Goal: Navigation & Orientation: Find specific page/section

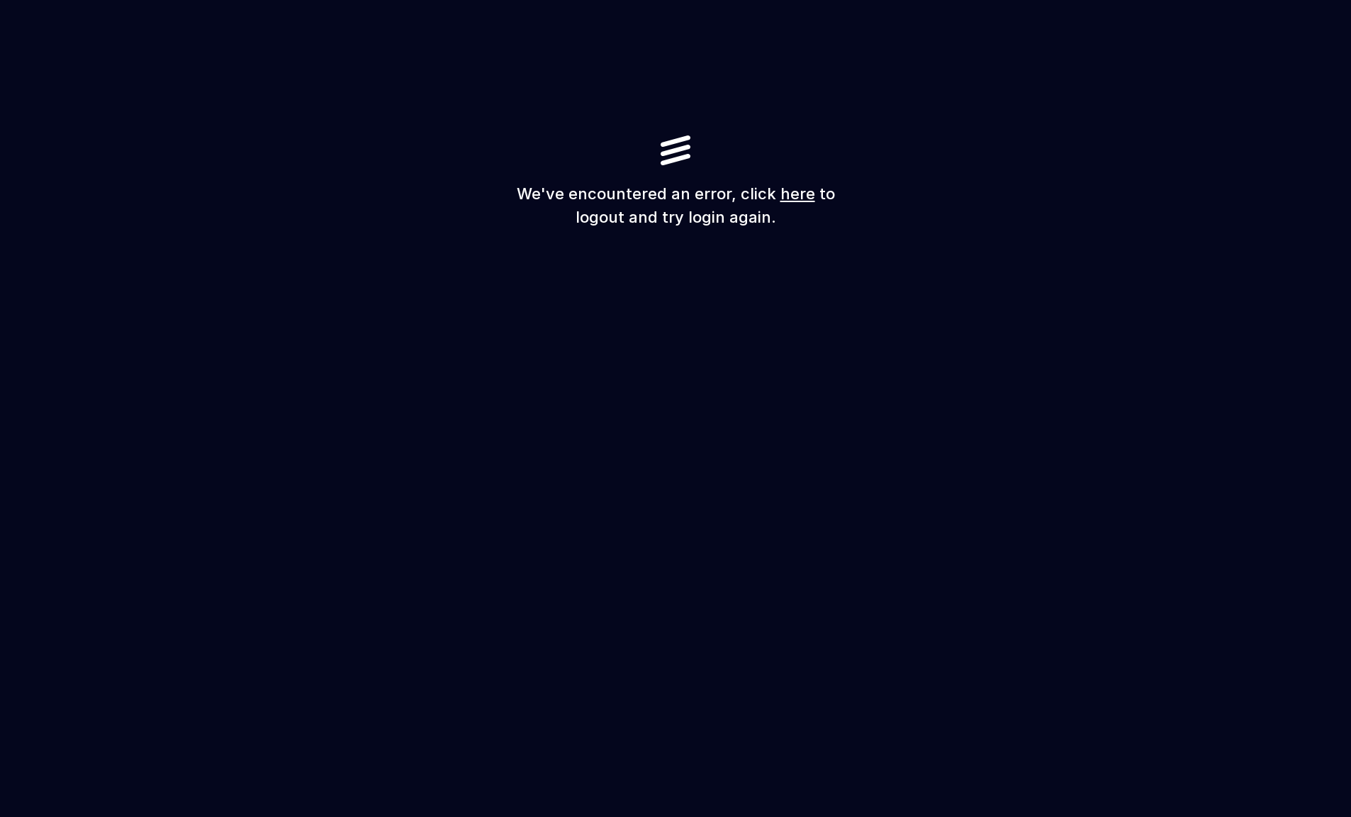
click at [791, 198] on link "here" at bounding box center [797, 193] width 35 height 18
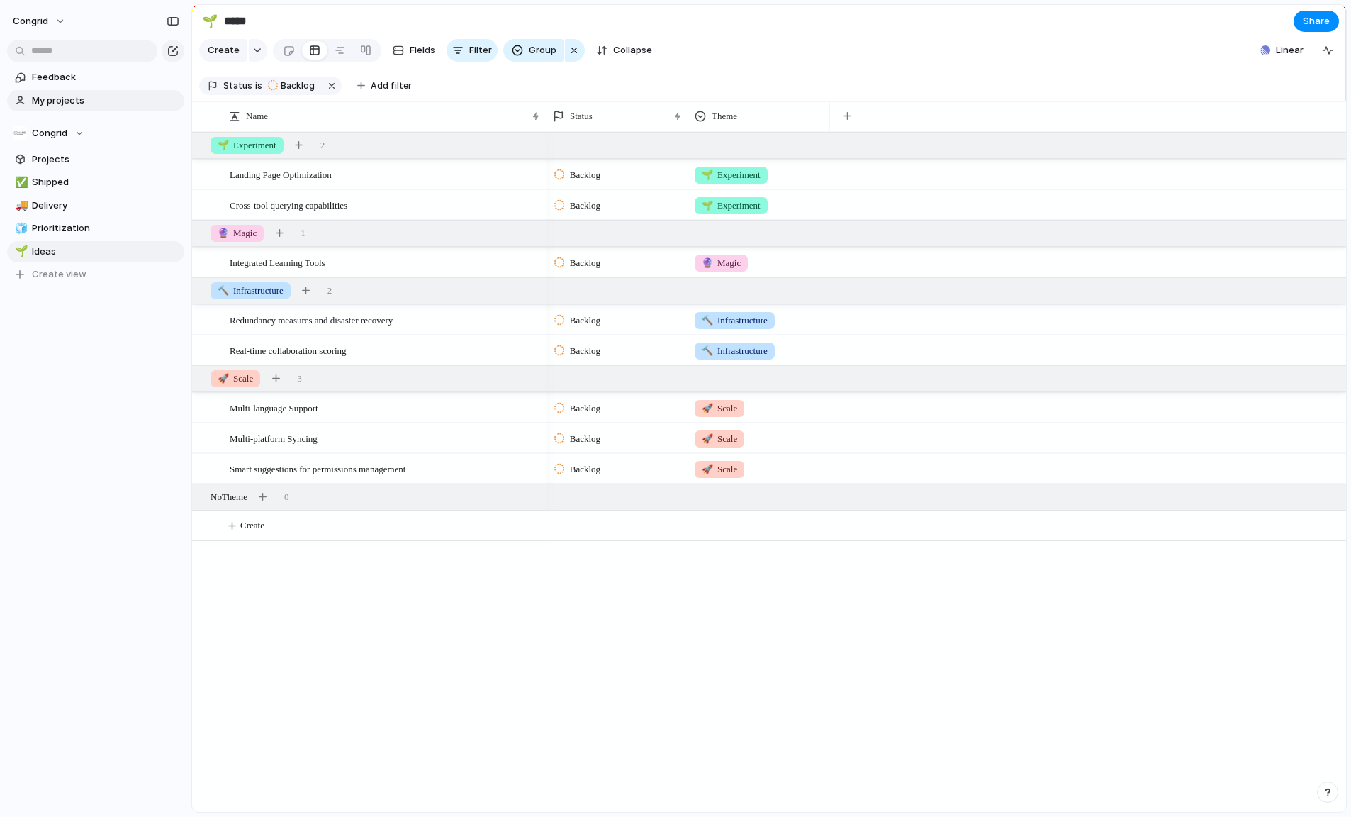
click at [64, 96] on span "My projects" at bounding box center [105, 101] width 147 height 14
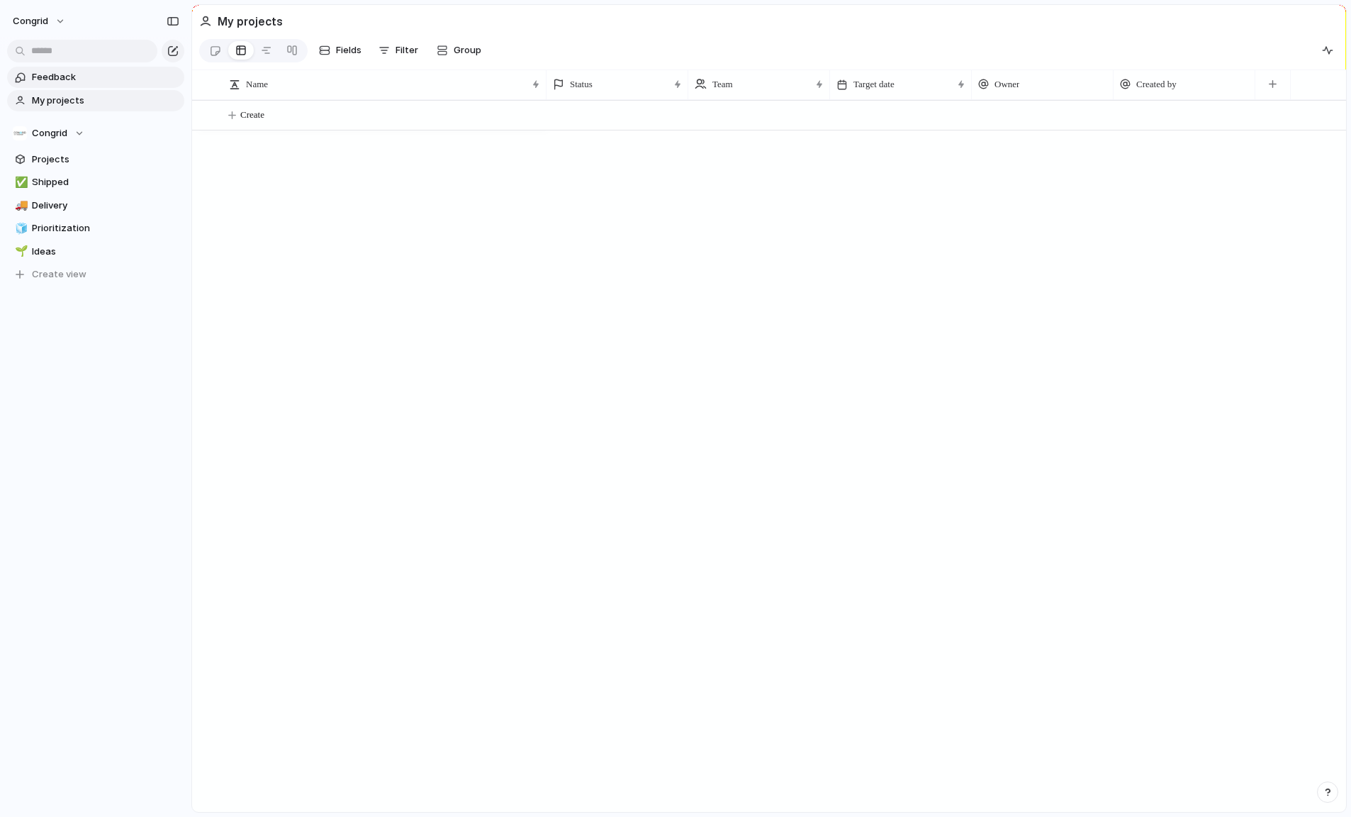
click at [64, 77] on span "Feedback" at bounding box center [105, 77] width 147 height 14
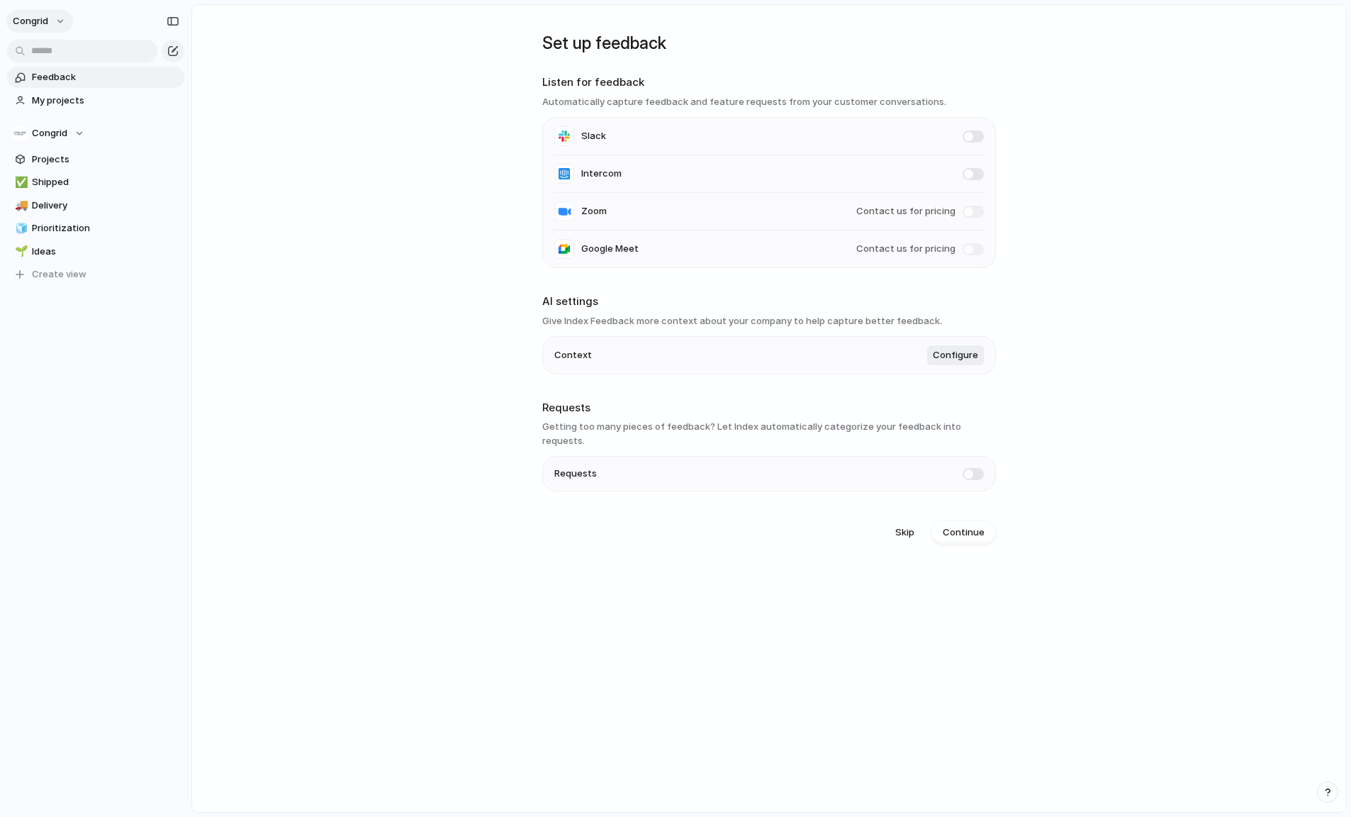
click at [52, 26] on button "Congrid" at bounding box center [39, 21] width 67 height 23
click at [52, 53] on span "Settings" at bounding box center [52, 53] width 39 height 14
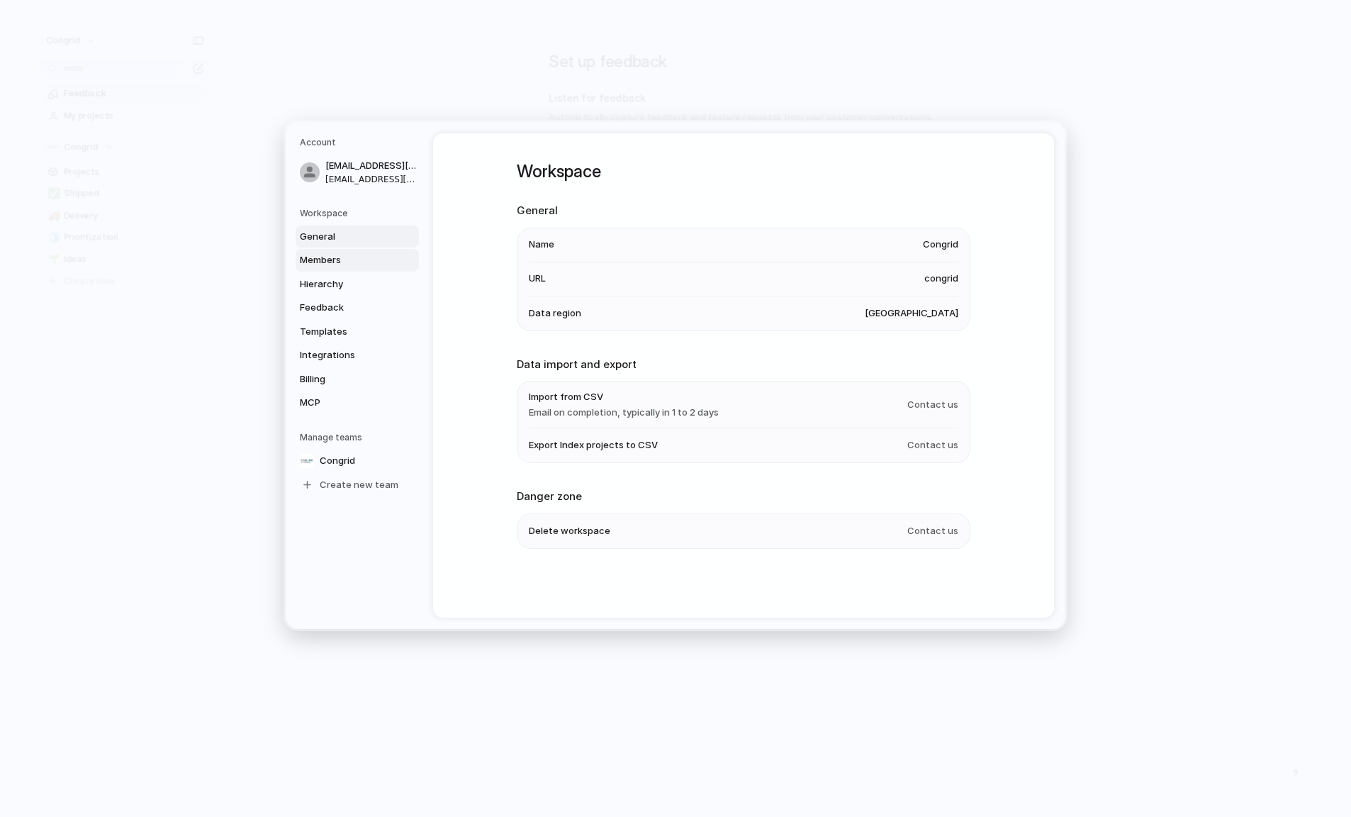
click at [332, 263] on span "Members" at bounding box center [345, 260] width 91 height 14
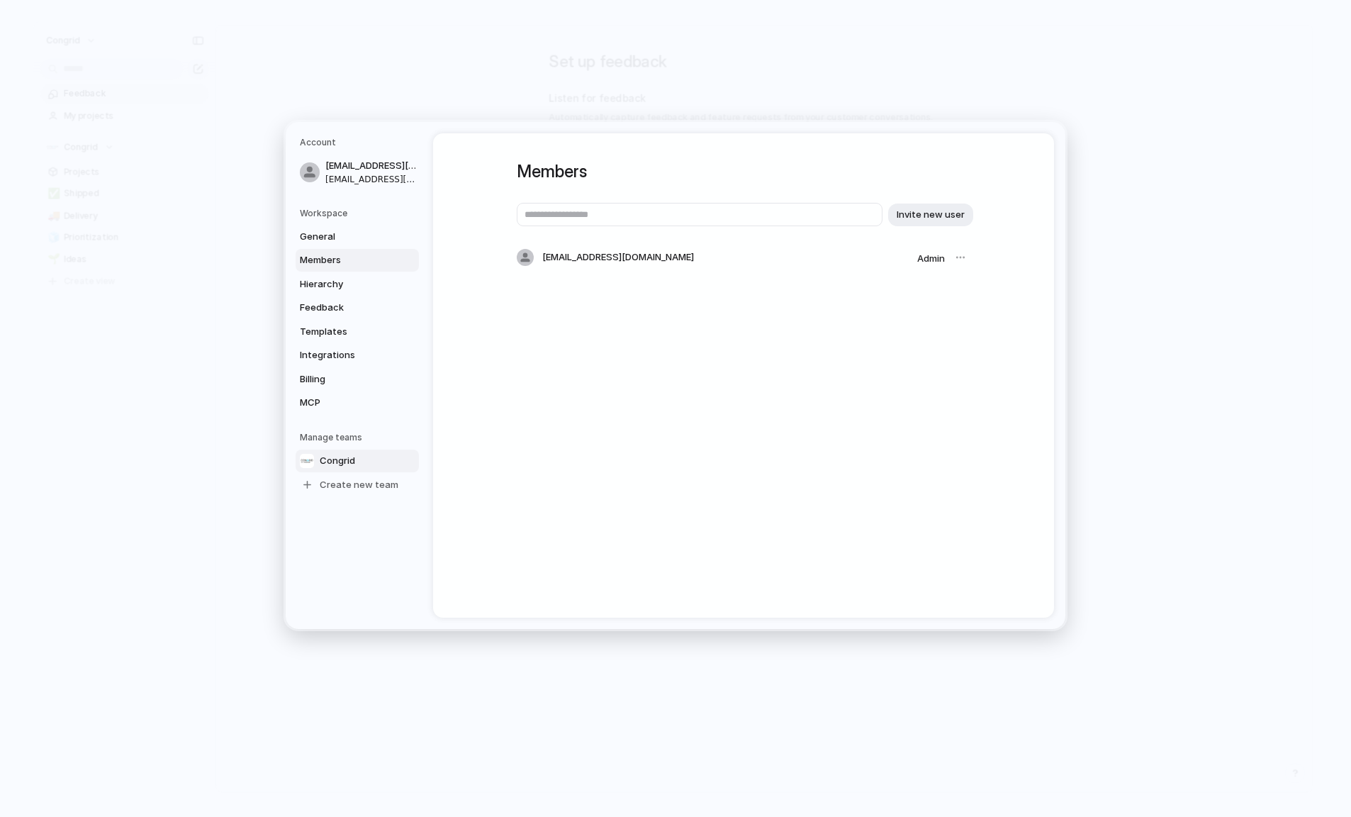
click at [354, 466] on span "Congrid" at bounding box center [337, 461] width 35 height 14
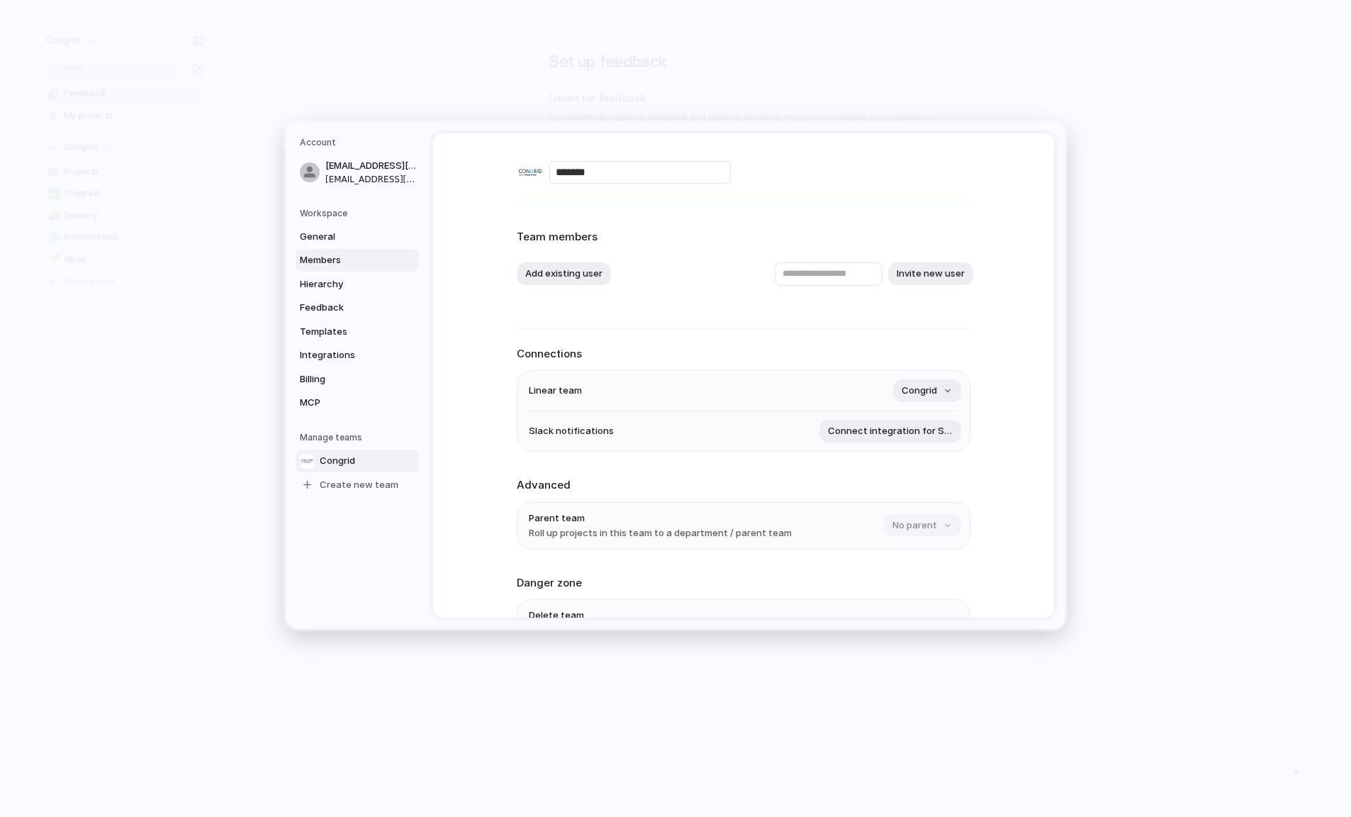
click at [321, 262] on span "Members" at bounding box center [345, 260] width 91 height 14
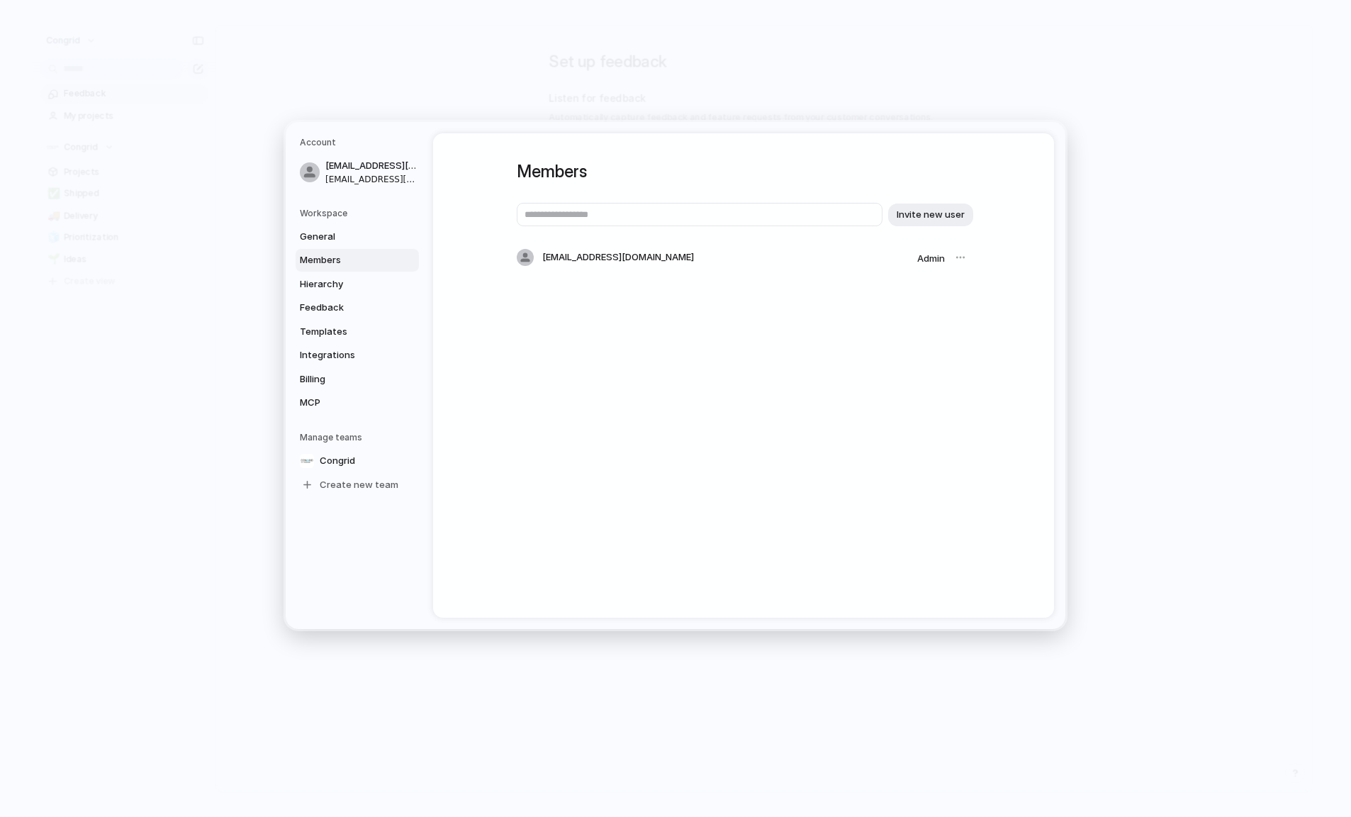
click at [955, 257] on div at bounding box center [960, 257] width 20 height 20
click at [957, 259] on div at bounding box center [960, 257] width 20 height 20
click at [957, 260] on div at bounding box center [960, 257] width 20 height 20
click at [585, 408] on div "Members Invite new user lasse@congrid.fi Admin" at bounding box center [743, 375] width 621 height 484
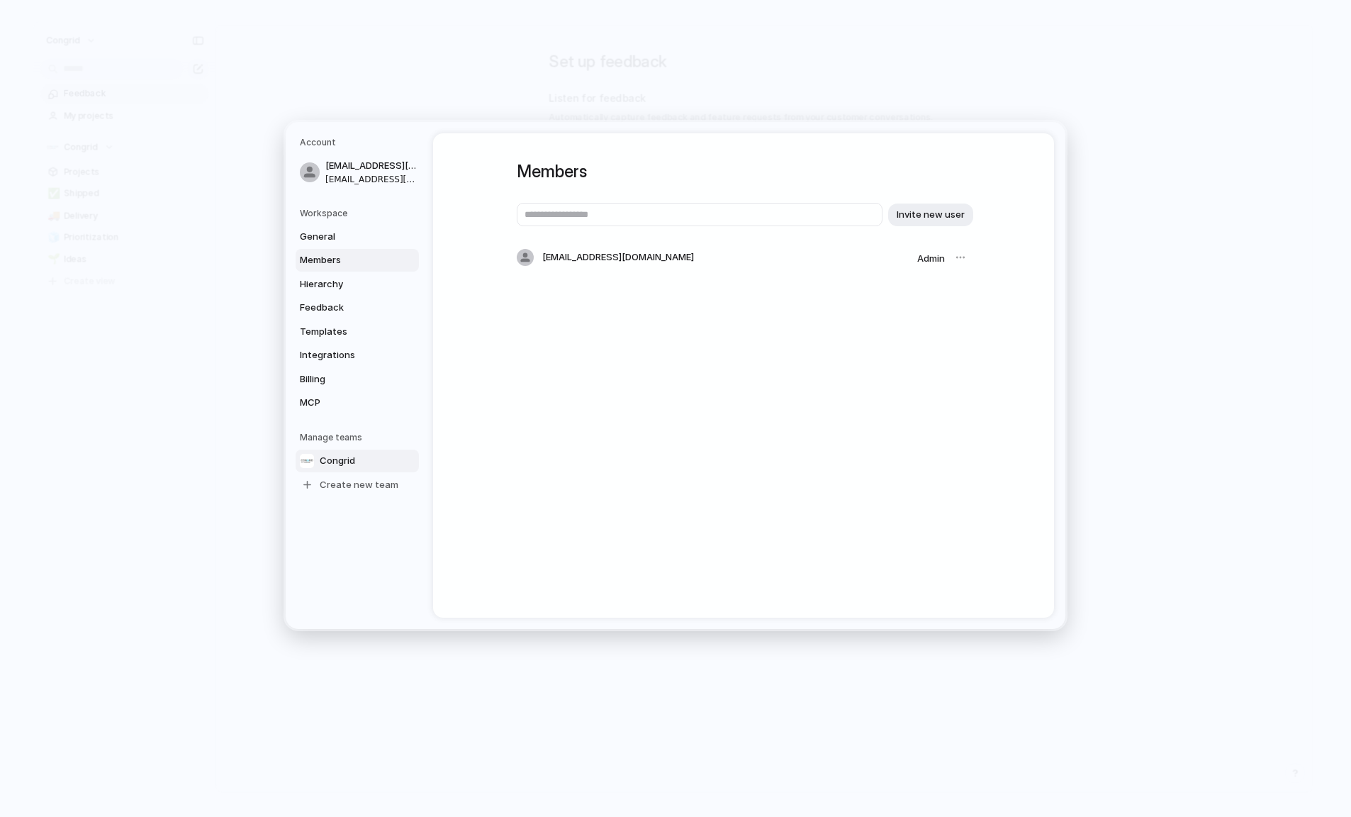
click at [342, 460] on span "Congrid" at bounding box center [337, 461] width 35 height 14
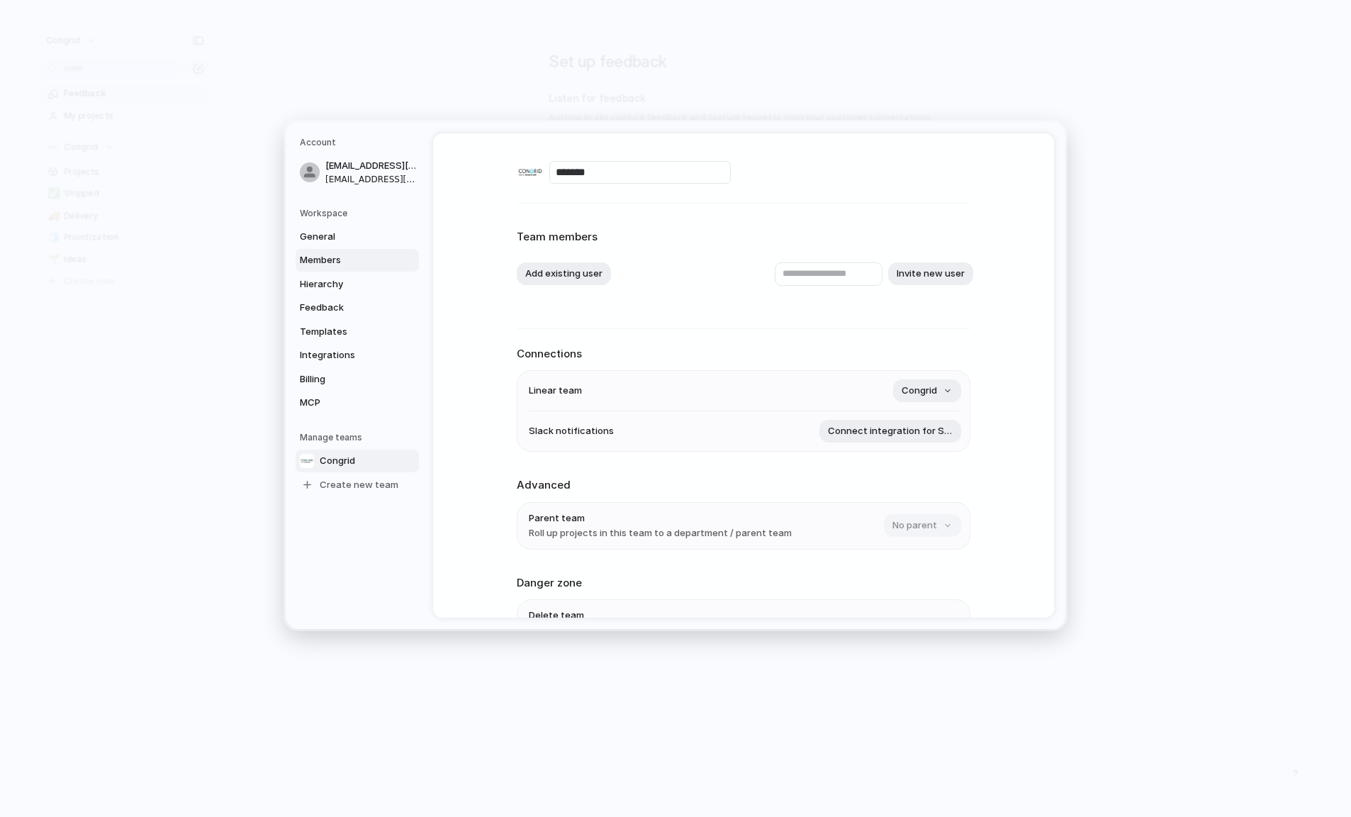
click at [344, 264] on span "Members" at bounding box center [345, 260] width 91 height 14
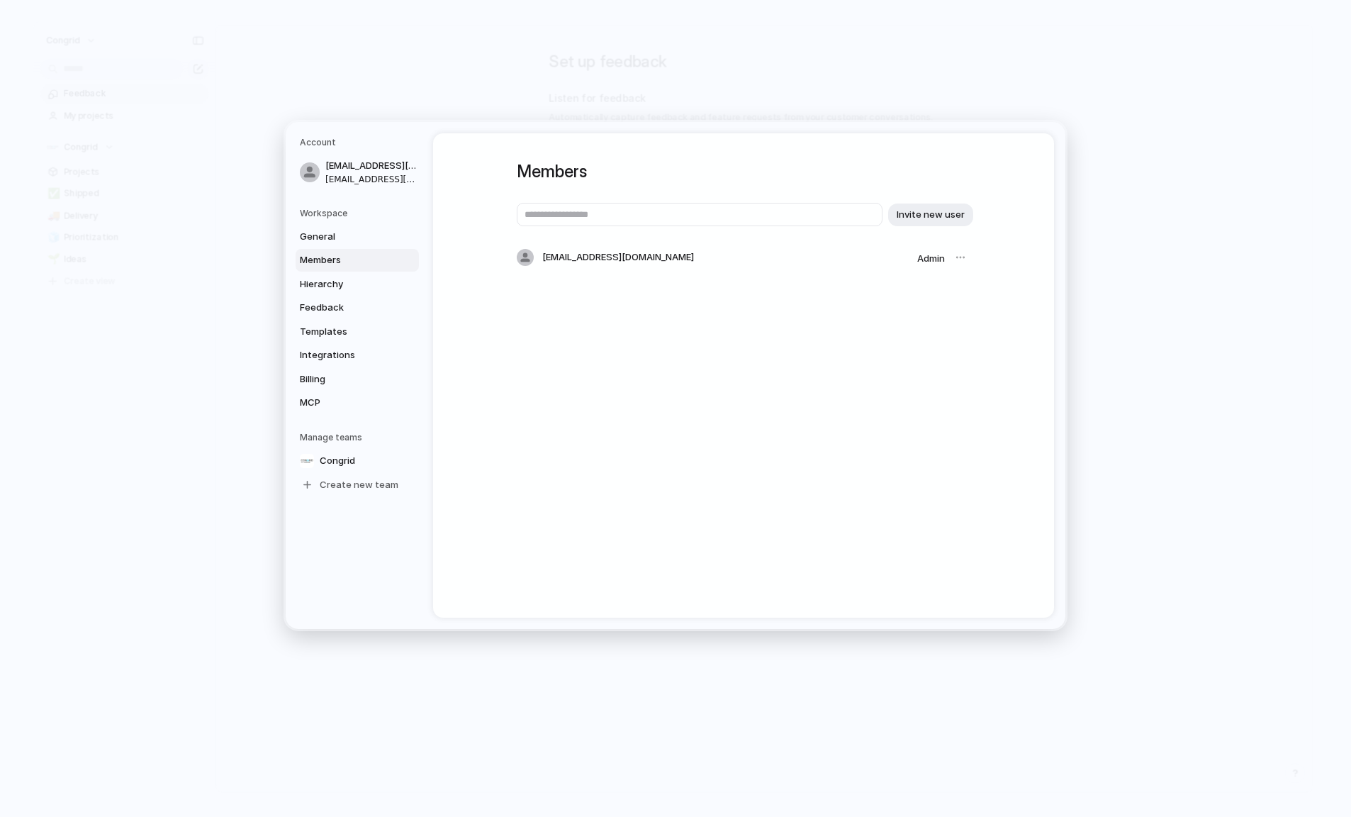
click at [955, 257] on div at bounding box center [960, 257] width 20 height 20
click at [347, 458] on span "Congrid" at bounding box center [337, 461] width 35 height 14
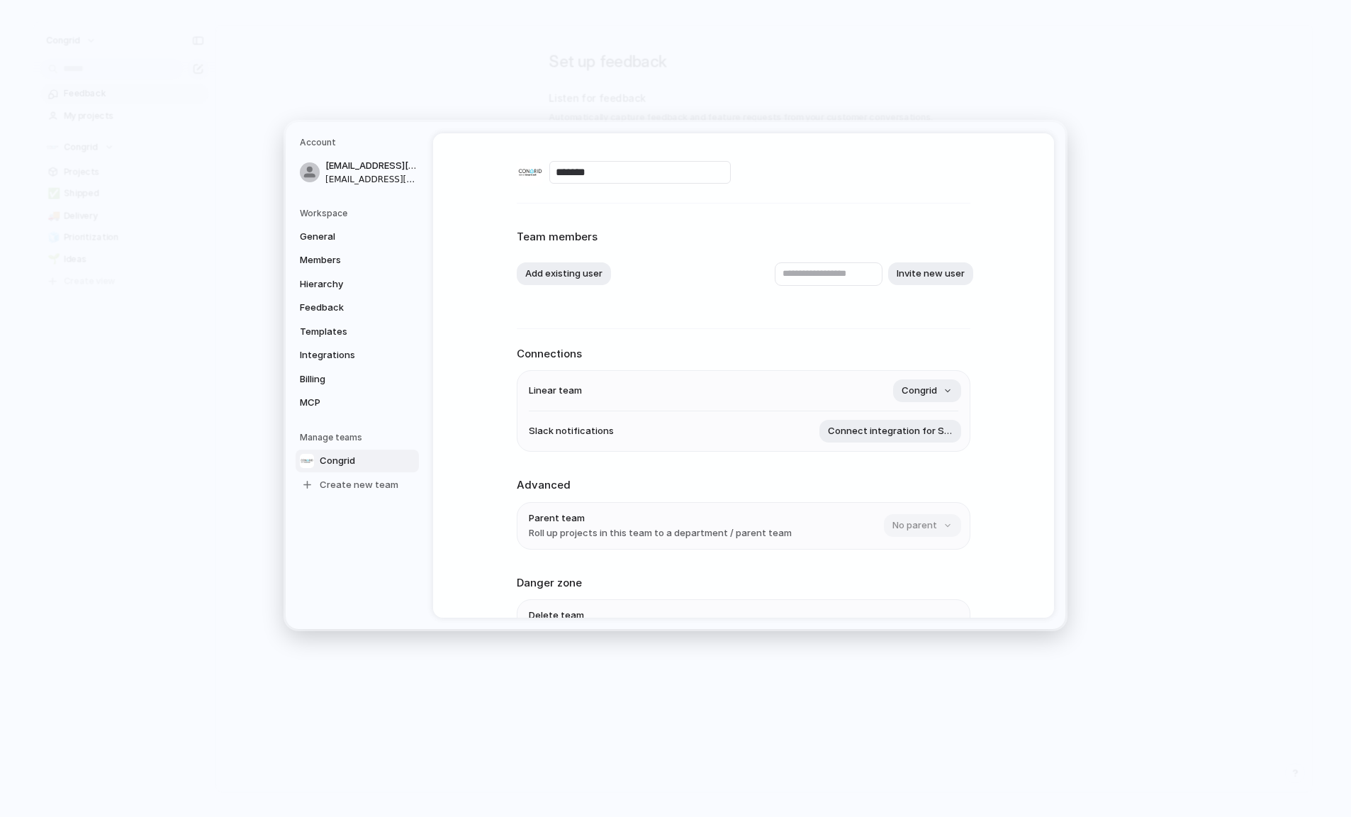
scroll to position [95, 0]
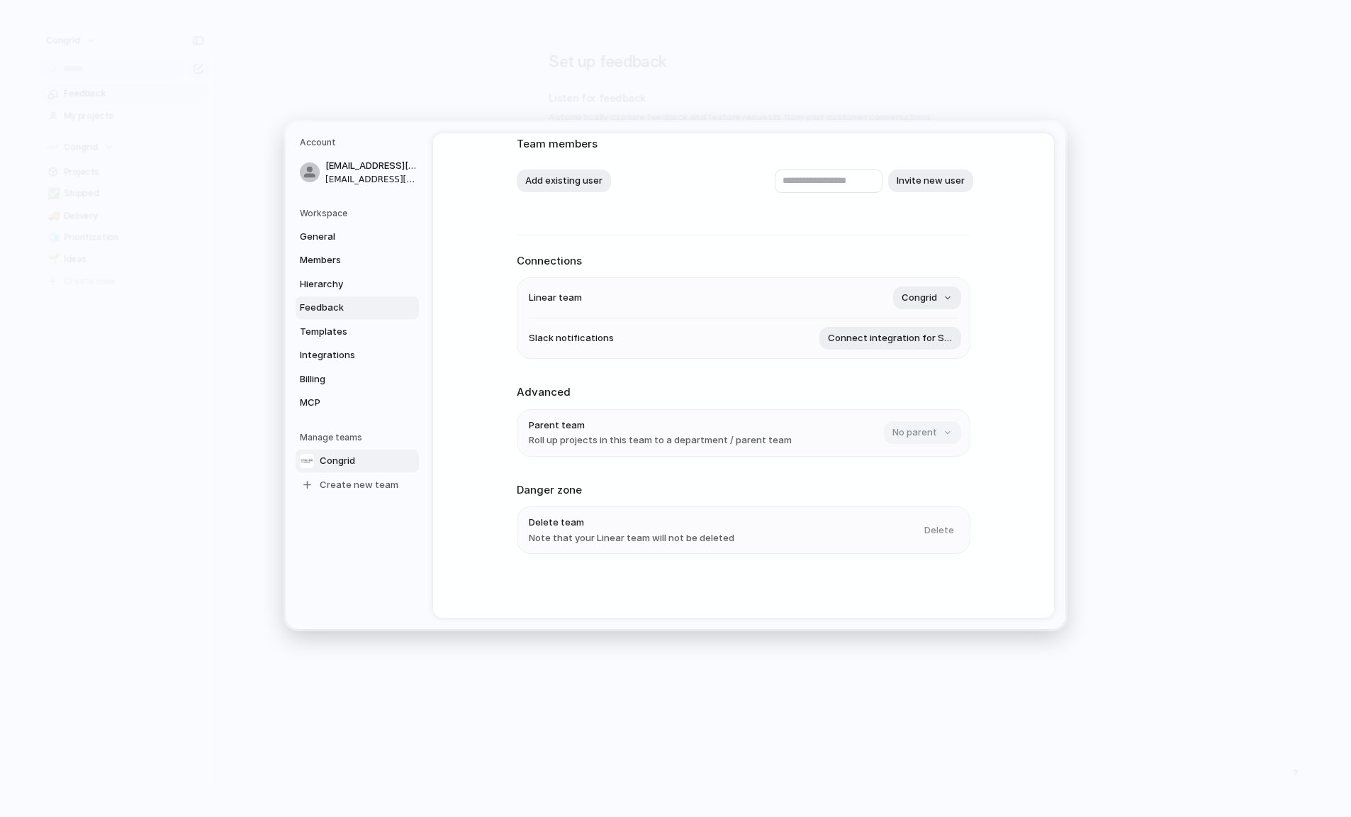
click at [366, 305] on span "Feedback" at bounding box center [345, 308] width 91 height 14
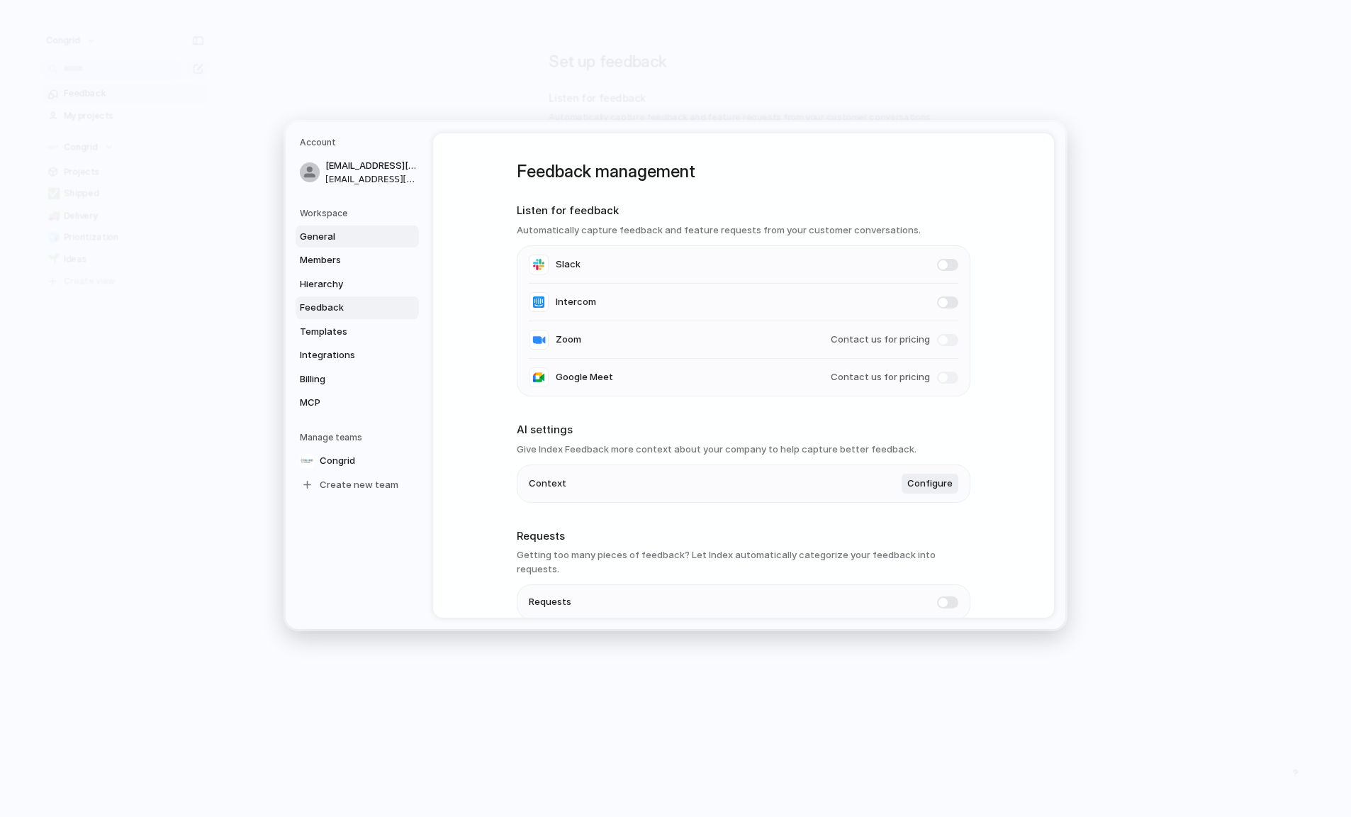
click at [357, 237] on span "General" at bounding box center [345, 237] width 91 height 14
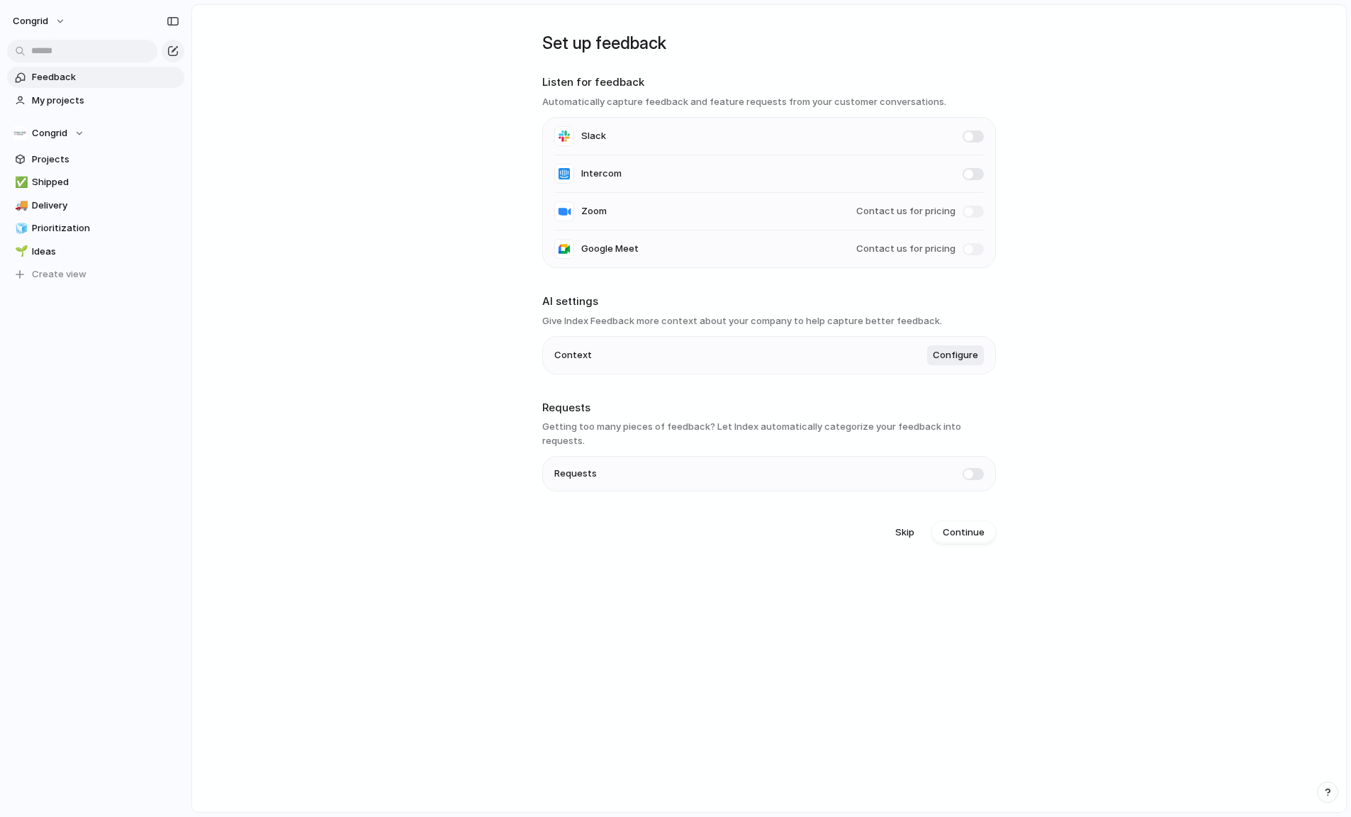
click at [64, 77] on span "Feedback" at bounding box center [105, 77] width 147 height 14
click at [74, 99] on span "My projects" at bounding box center [105, 101] width 147 height 14
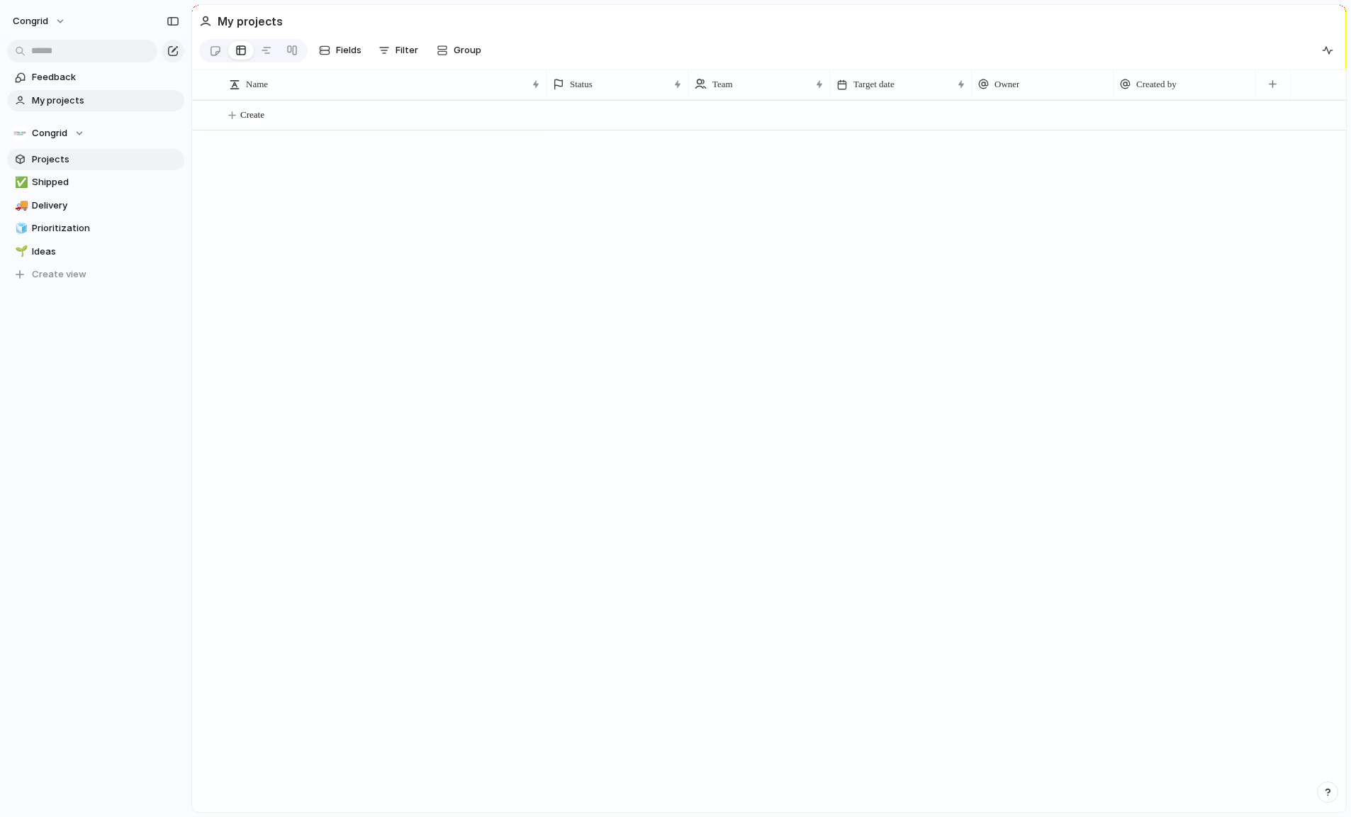
click at [61, 157] on span "Projects" at bounding box center [105, 159] width 147 height 14
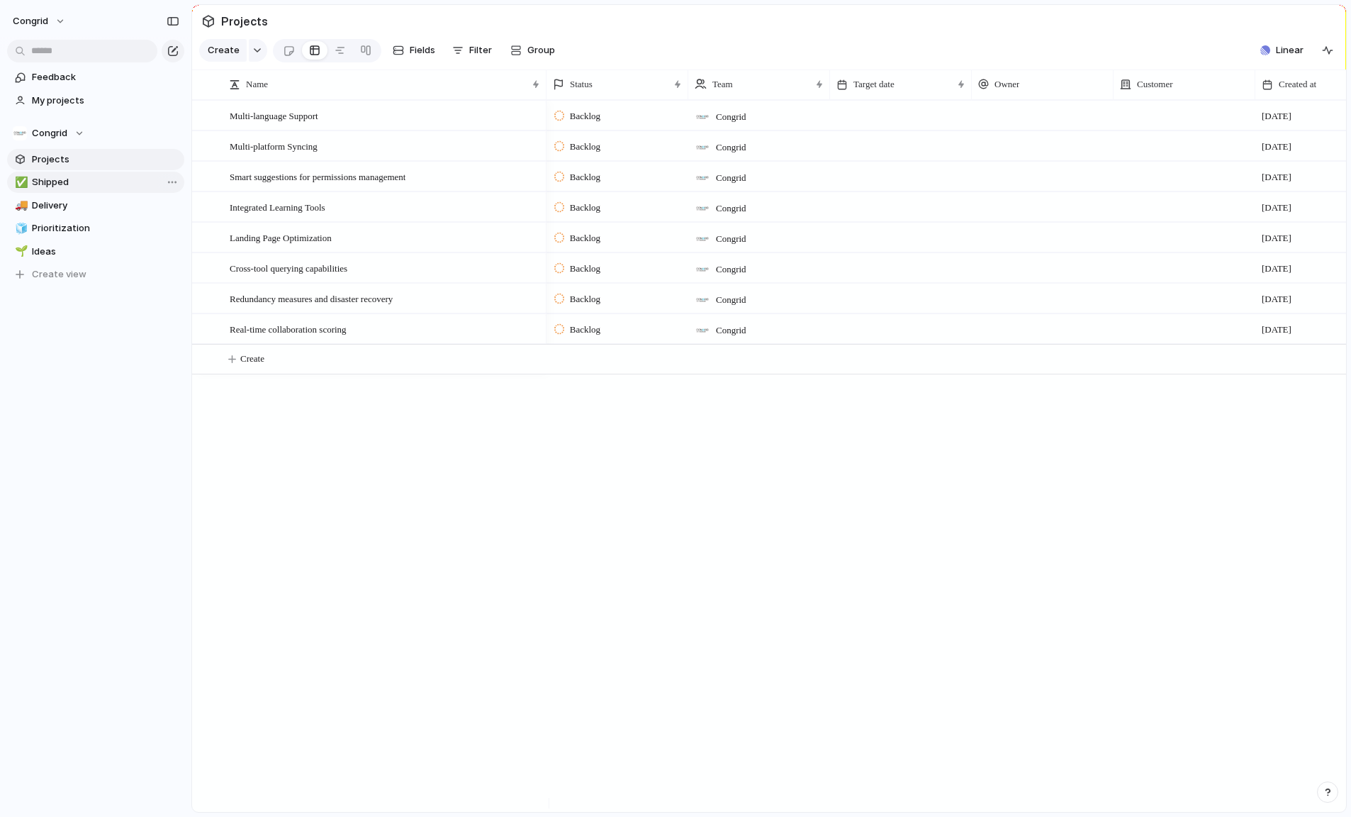
click at [61, 177] on span "Shipped" at bounding box center [105, 182] width 147 height 14
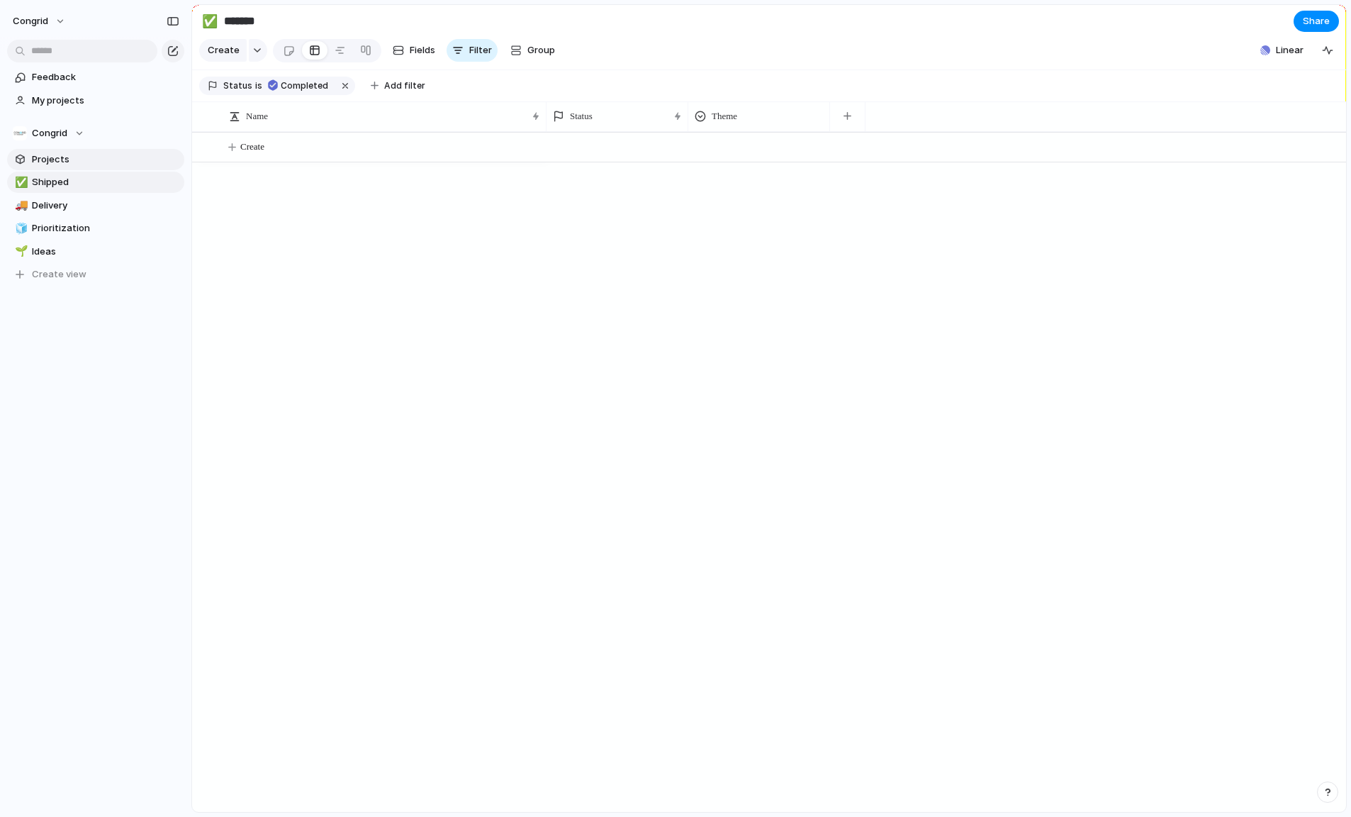
click at [69, 158] on span "Projects" at bounding box center [105, 159] width 147 height 14
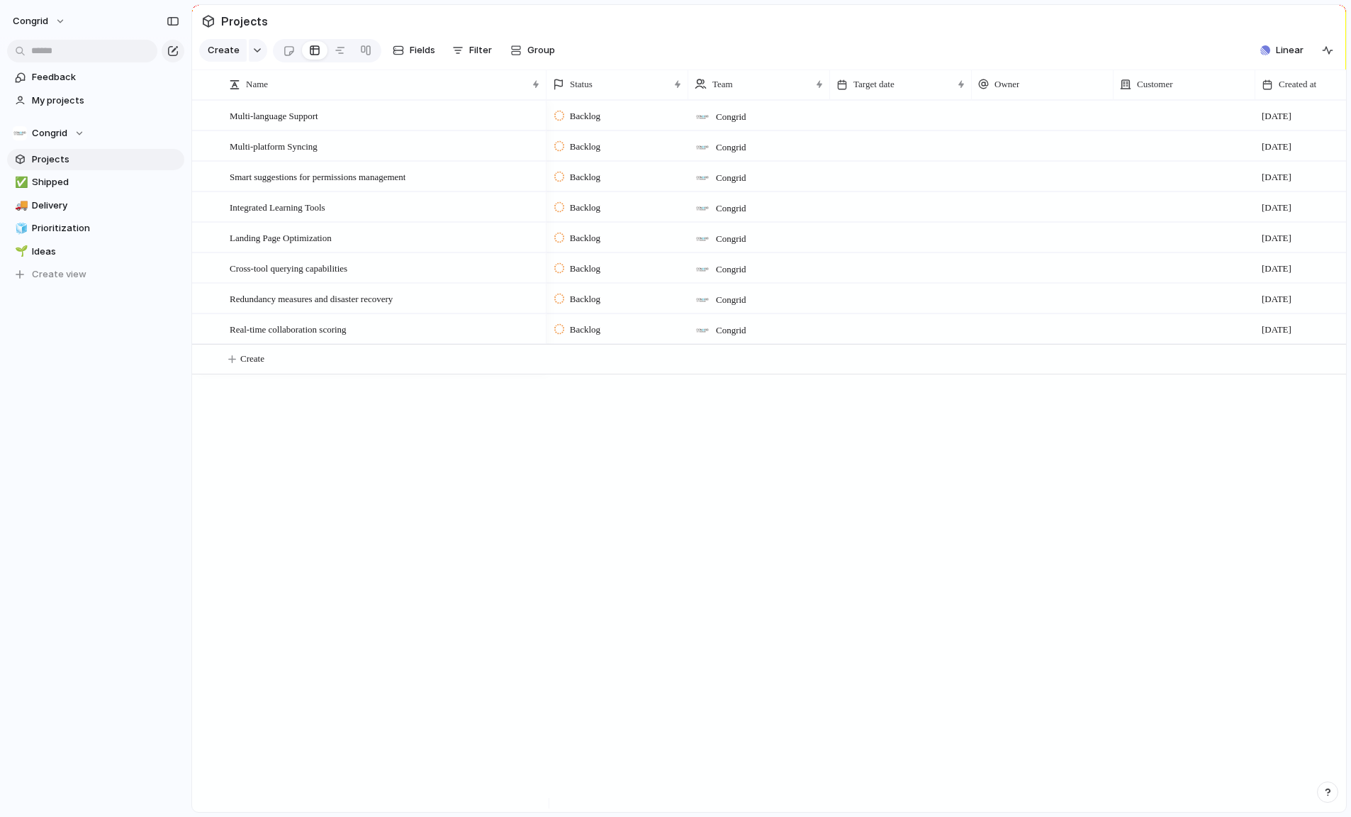
click at [765, 125] on div "Congrid" at bounding box center [759, 112] width 140 height 23
click at [639, 551] on div "Congrid" at bounding box center [675, 408] width 1351 height 817
click at [72, 186] on span "Shipped" at bounding box center [105, 182] width 147 height 14
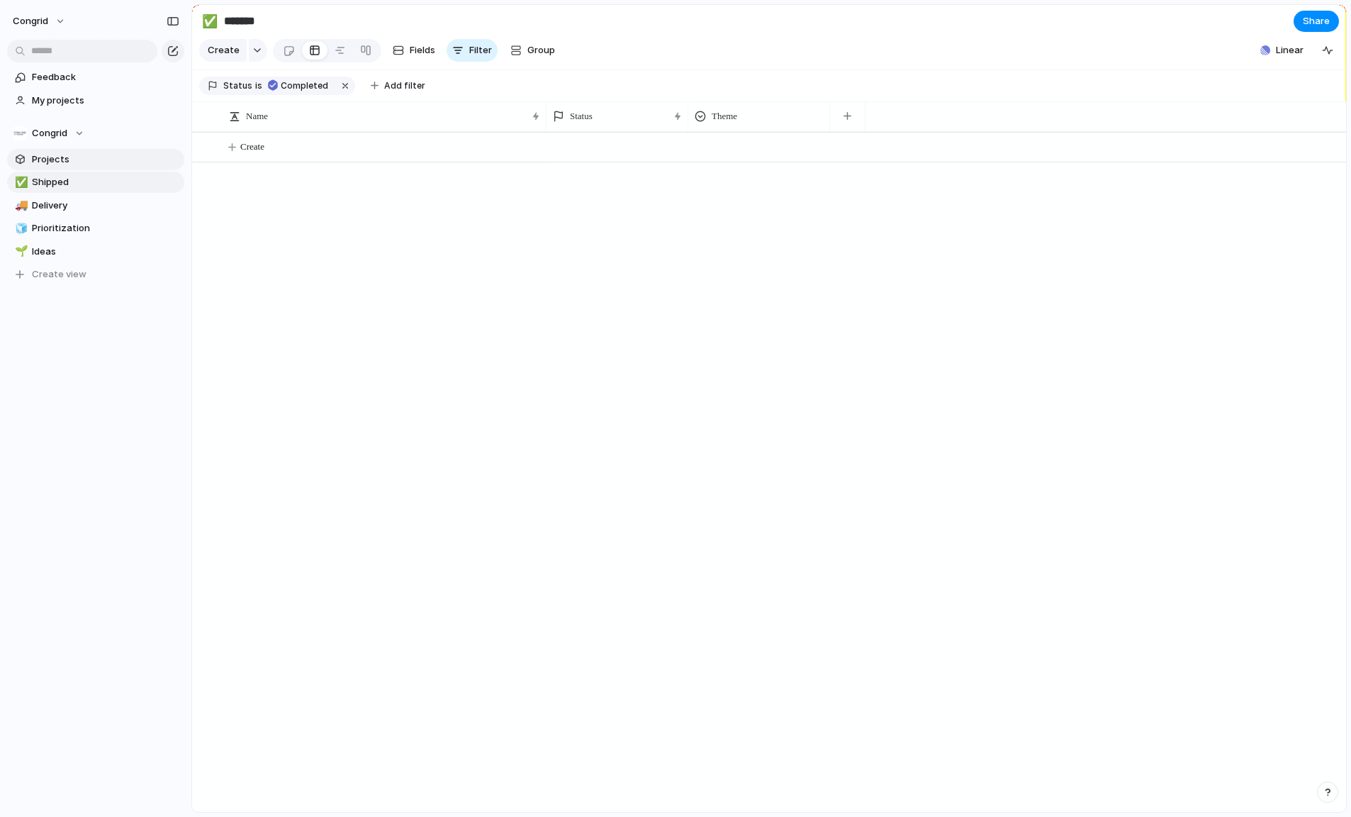
click at [71, 160] on span "Projects" at bounding box center [105, 159] width 147 height 14
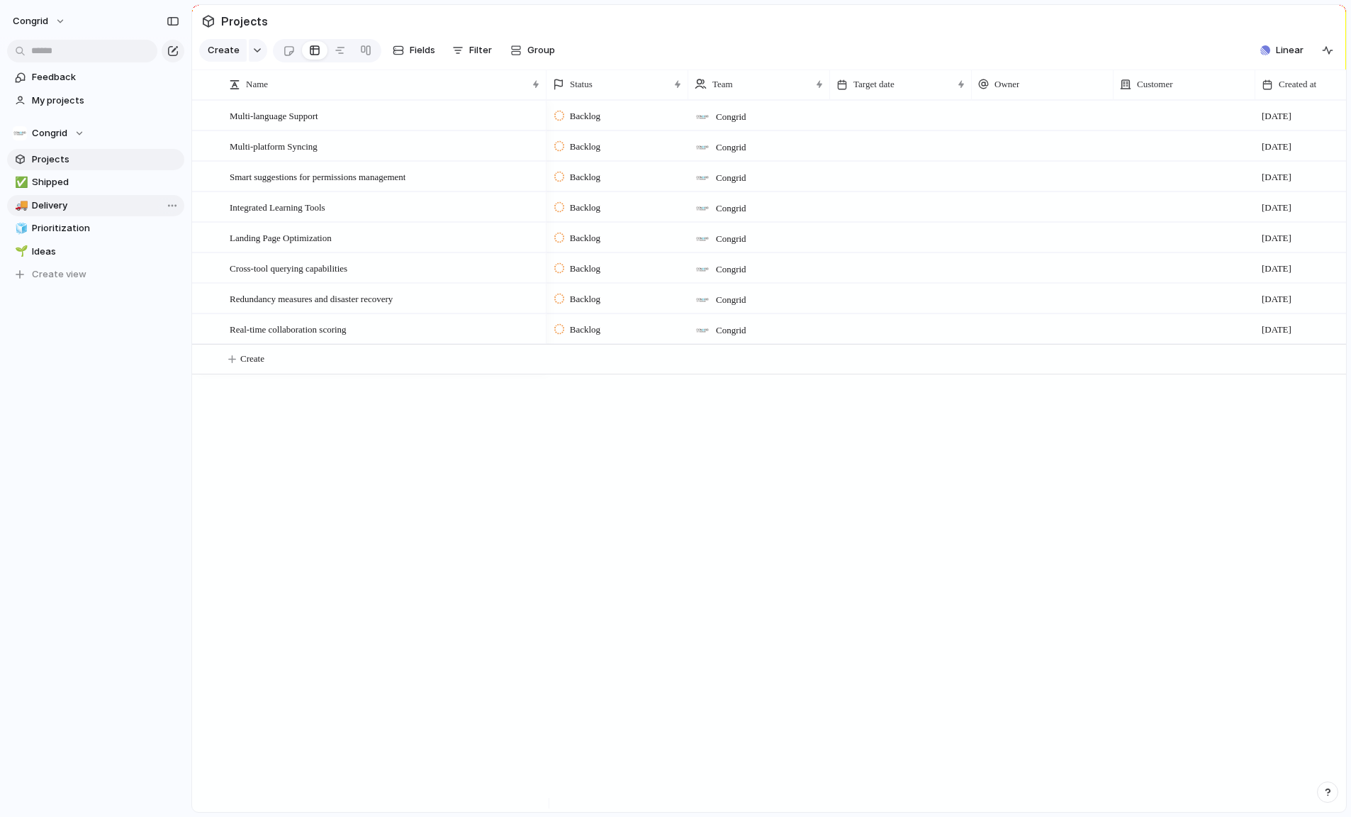
click at [62, 208] on span "Delivery" at bounding box center [105, 205] width 147 height 14
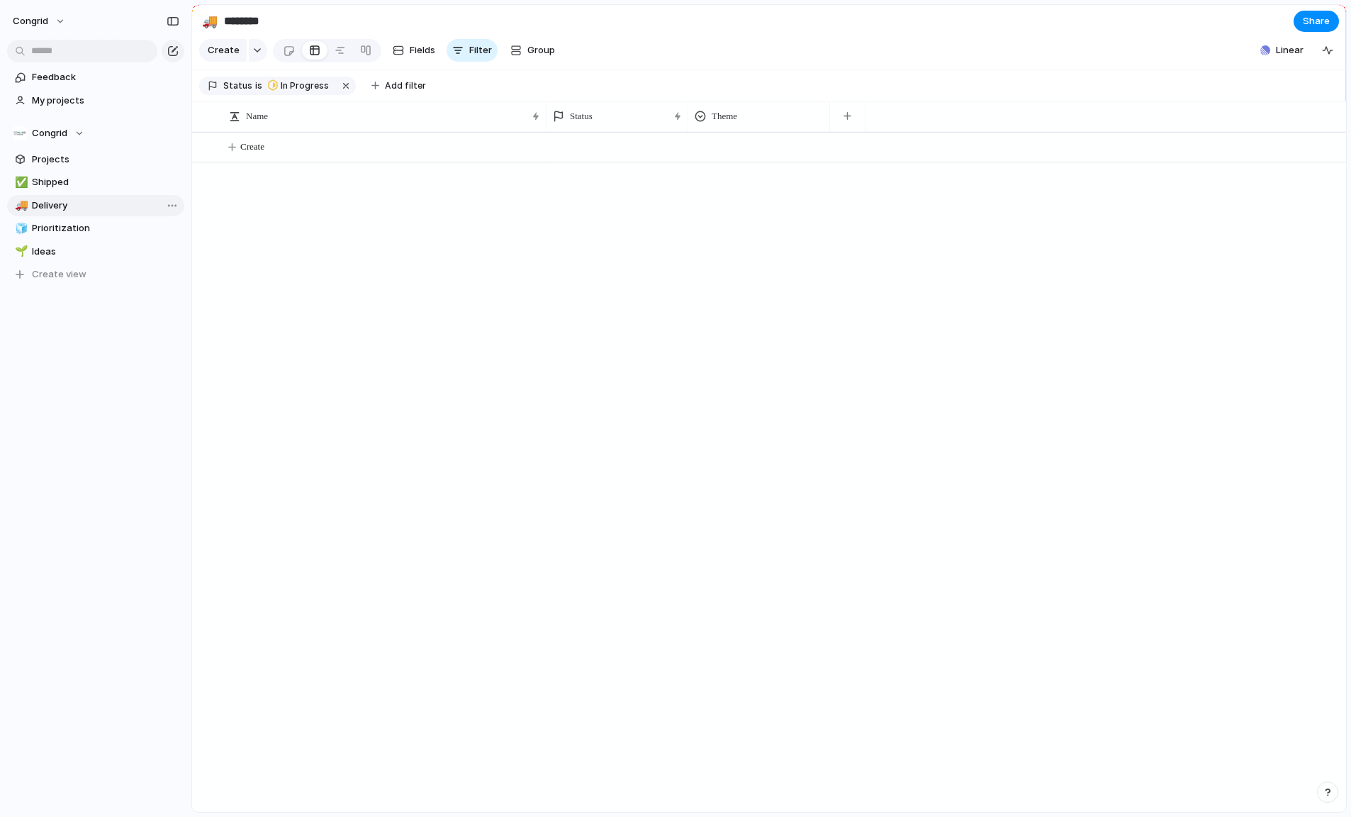
click at [62, 205] on span "Delivery" at bounding box center [105, 205] width 147 height 14
click at [77, 133] on div "Congrid" at bounding box center [49, 133] width 72 height 14
click at [81, 390] on div "Congrid Create new team" at bounding box center [675, 408] width 1351 height 817
click at [60, 18] on button "Congrid" at bounding box center [39, 21] width 67 height 23
click at [113, 425] on div "Settings Invite members Change theme Sign out" at bounding box center [675, 408] width 1351 height 817
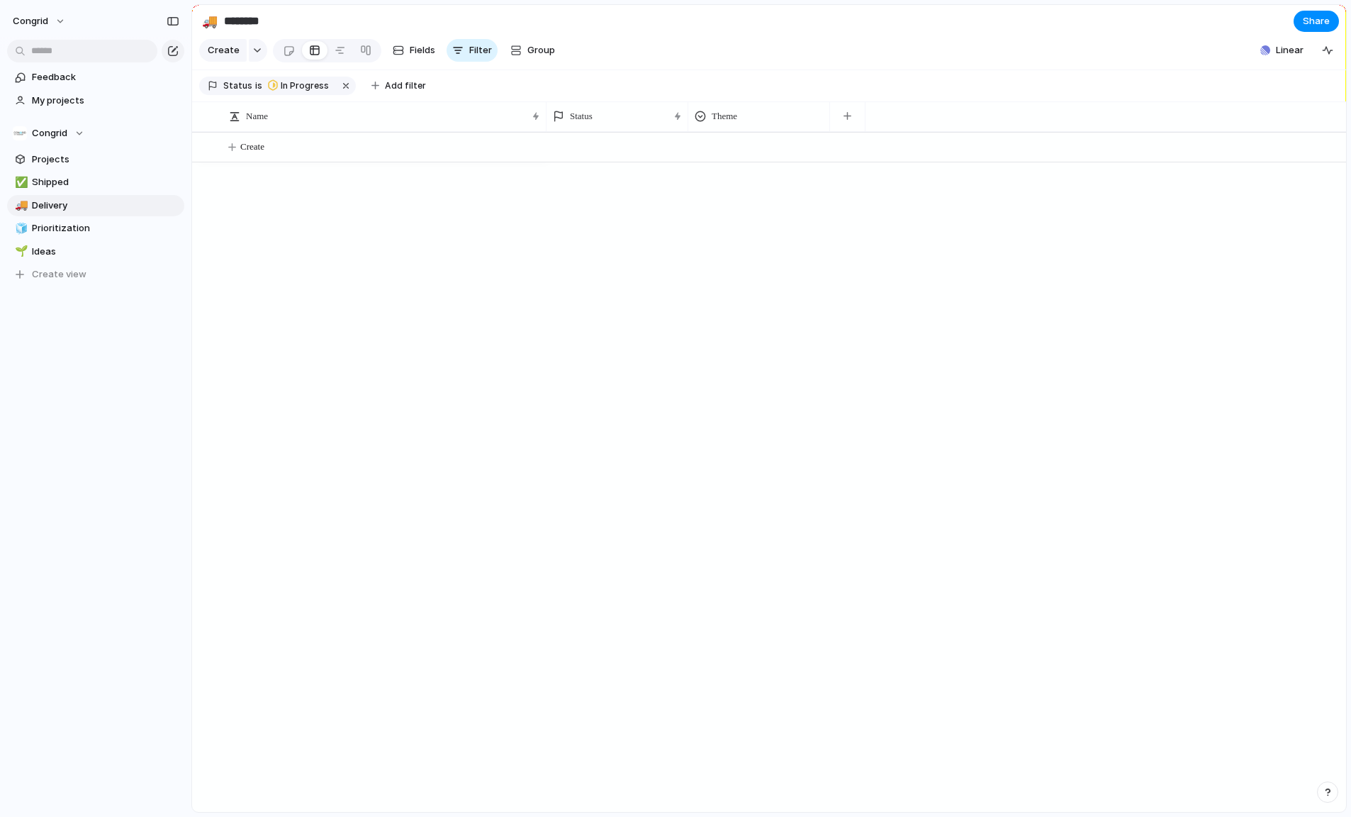
click at [342, 405] on div "Create" at bounding box center [769, 472] width 1154 height 680
